Goal: Navigation & Orientation: Find specific page/section

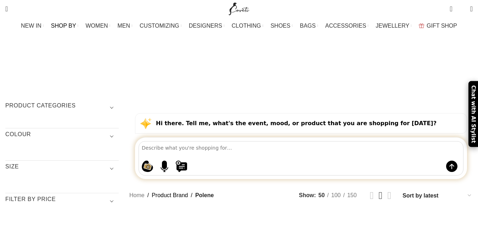
click at [74, 24] on span "SHOP BY" at bounding box center [63, 25] width 25 height 7
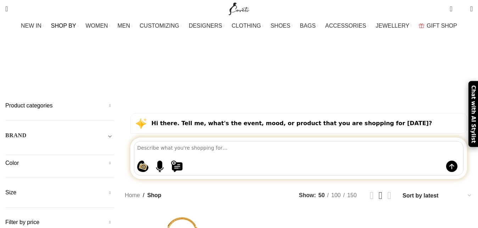
click at [52, 102] on h5 "Product categories" at bounding box center [59, 106] width 109 height 8
click at [29, 117] on link "Men" at bounding box center [55, 123] width 100 height 13
